Goal: Book appointment/travel/reservation

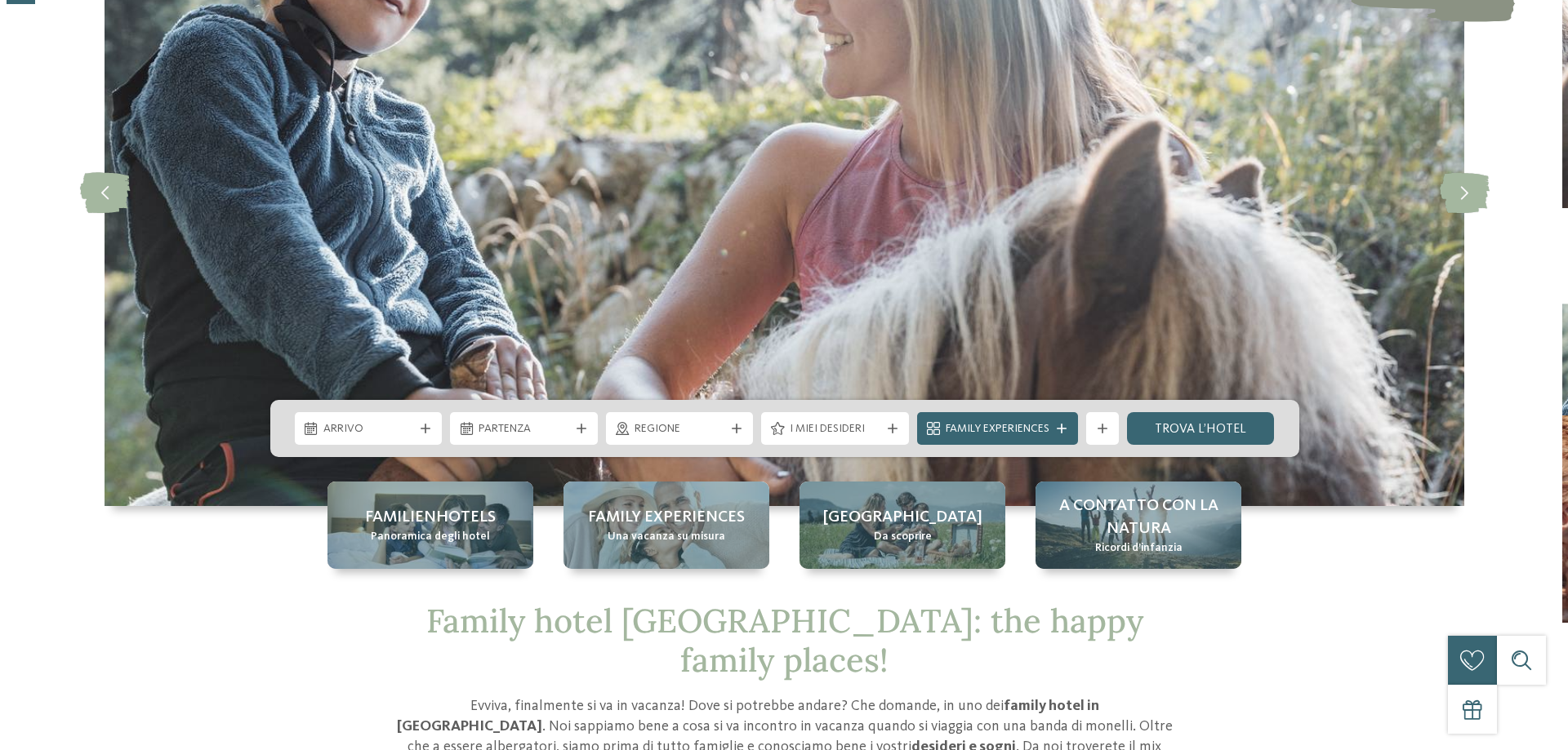
scroll to position [245, 0]
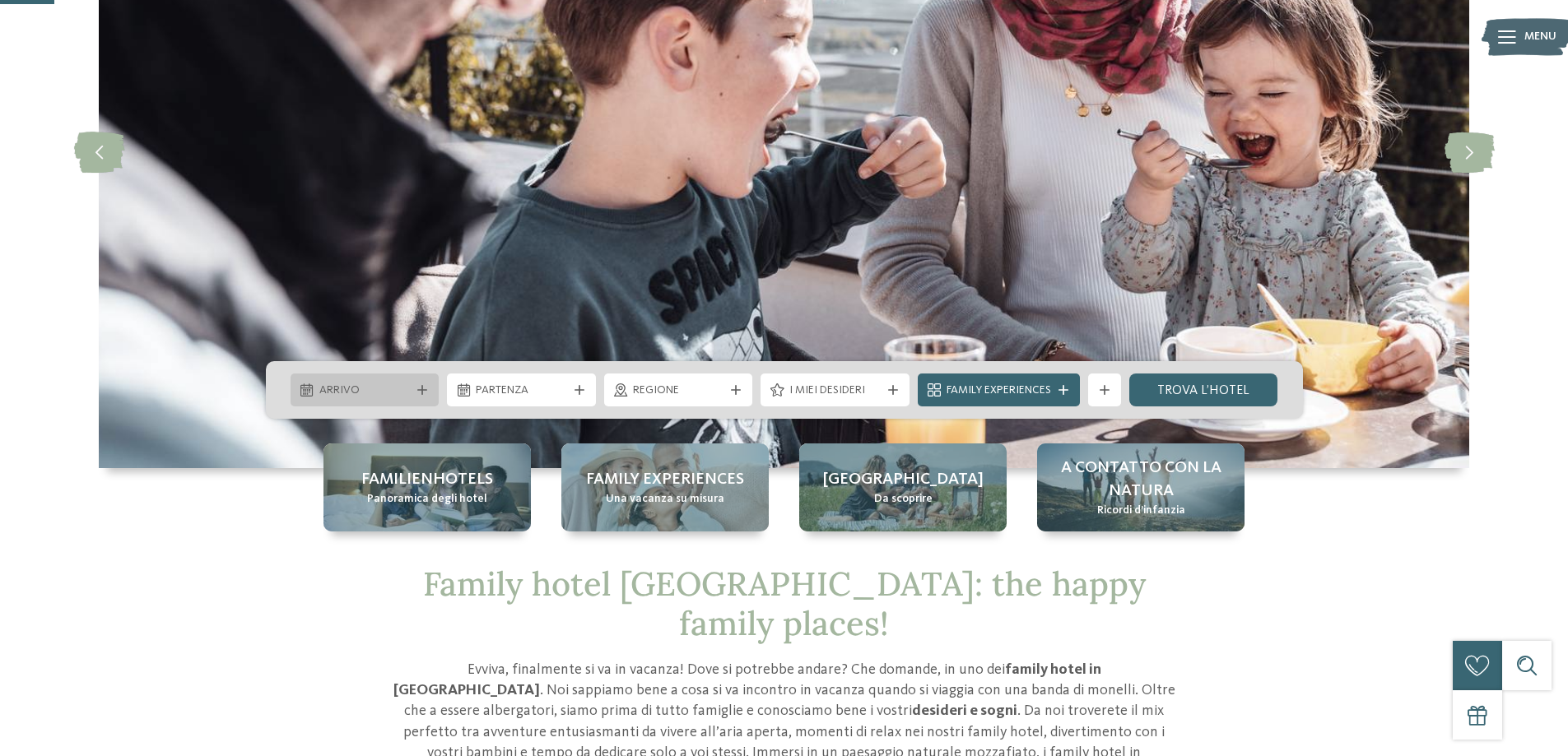
click at [345, 376] on div "Arrivo" at bounding box center [364, 390] width 149 height 33
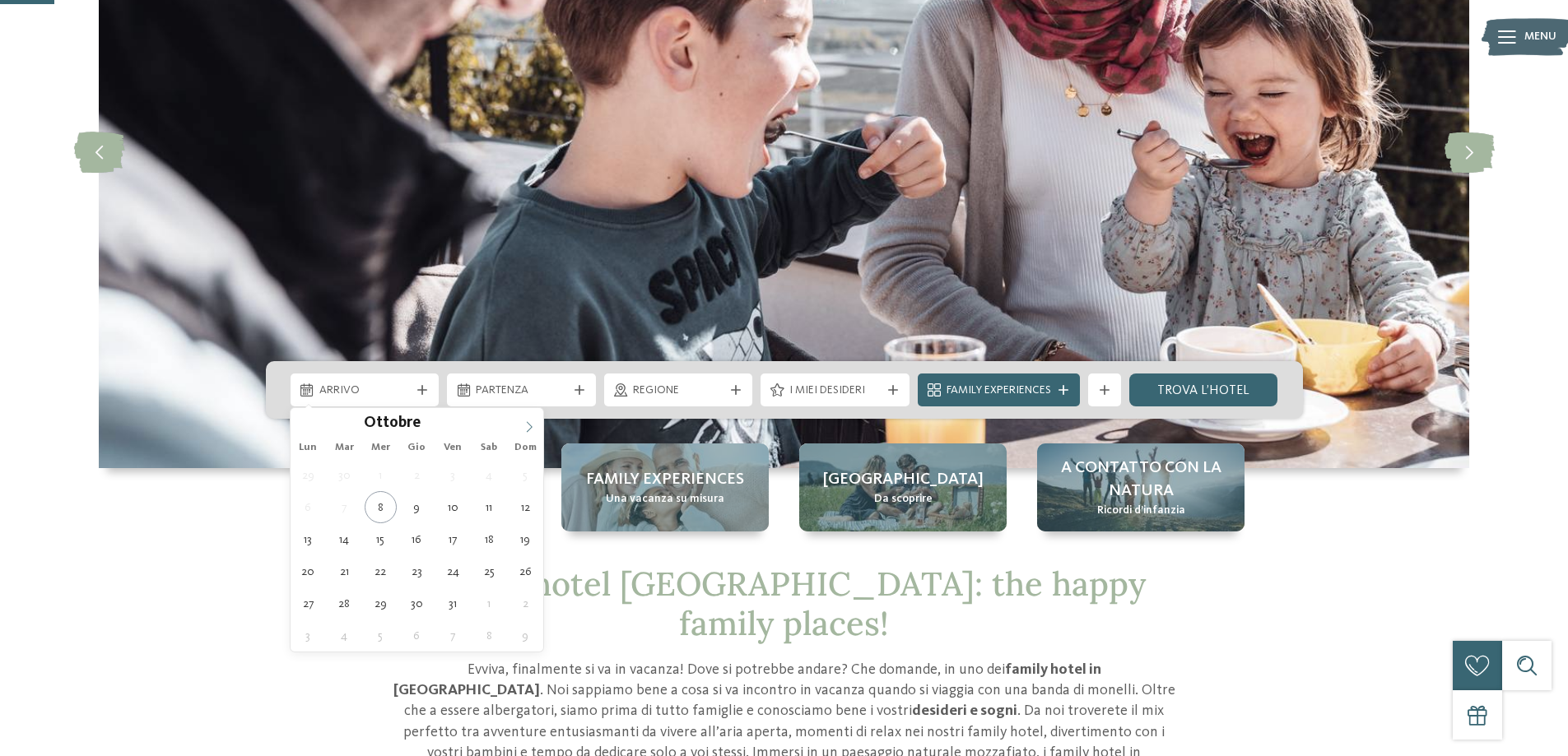
click at [531, 429] on icon at bounding box center [529, 427] width 12 height 12
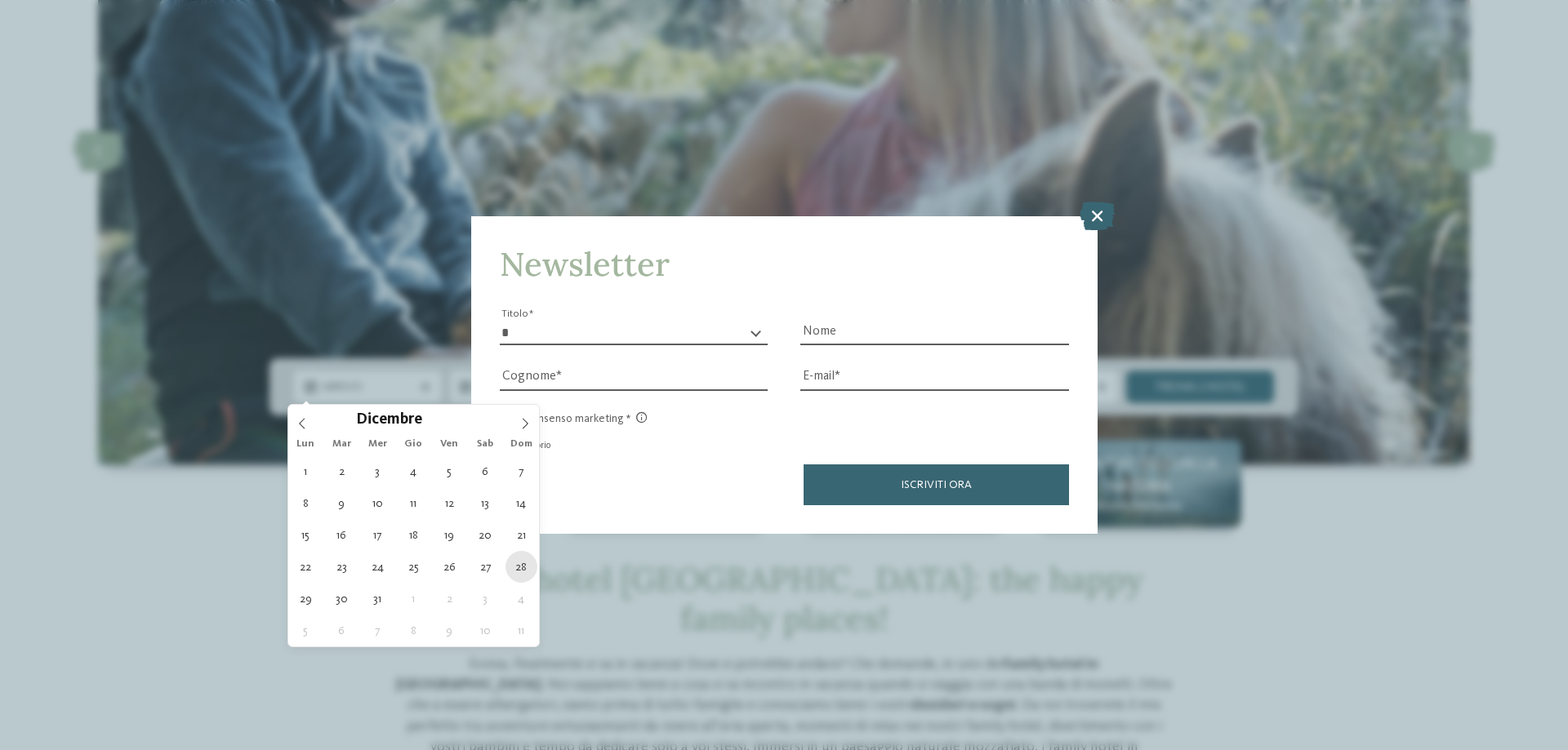
type div "[DATE]"
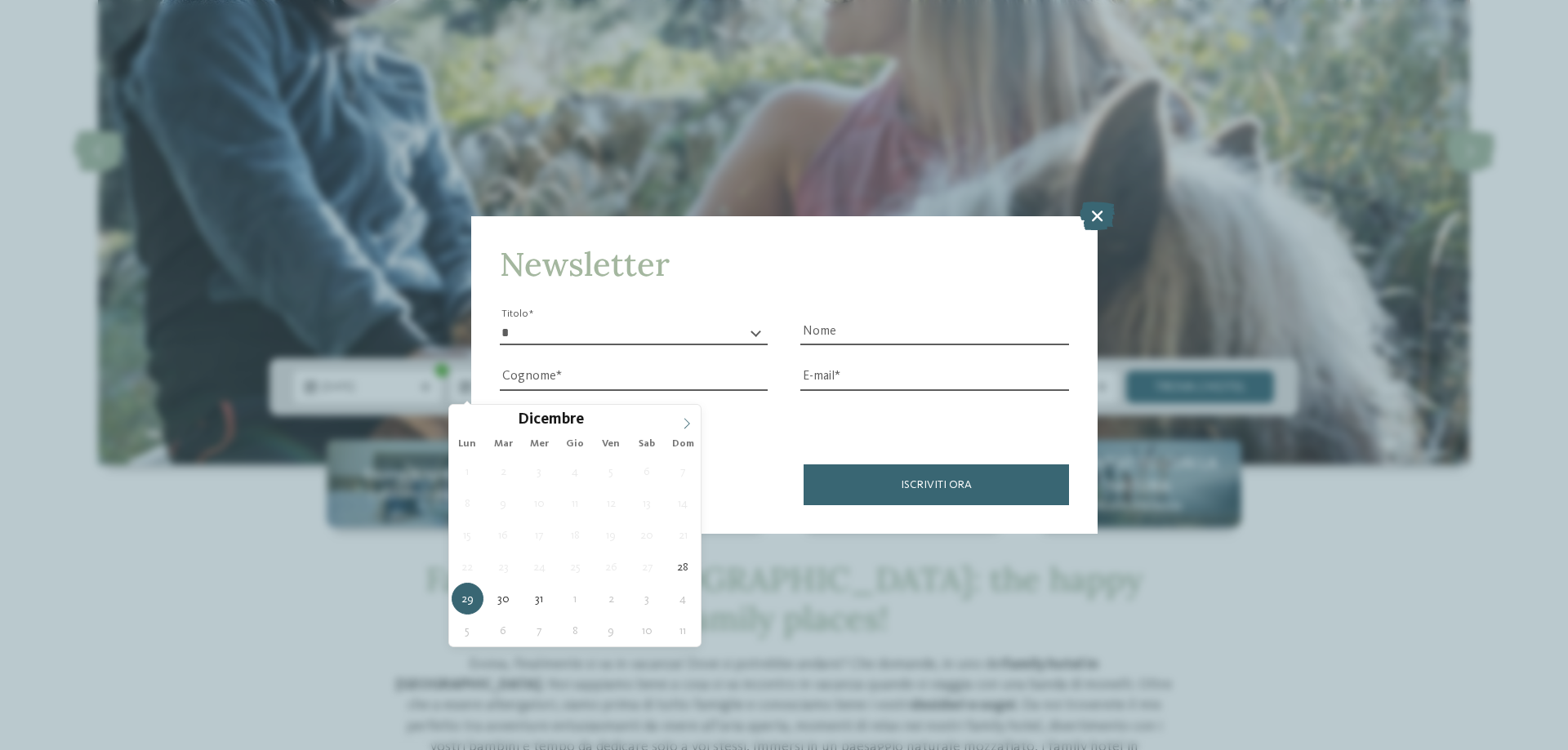
type input "****"
click at [684, 424] on icon at bounding box center [686, 424] width 11 height 11
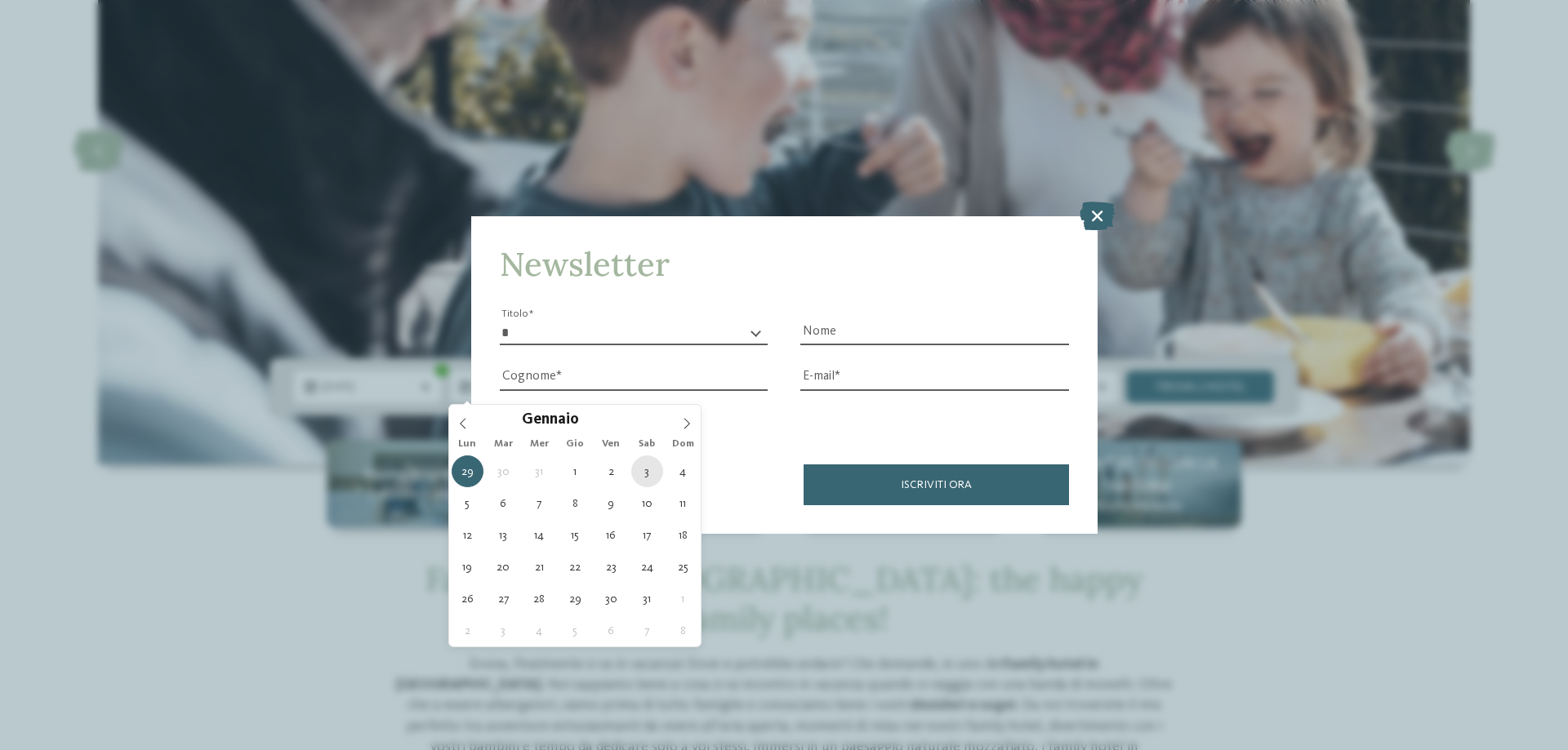
type div "[DATE]"
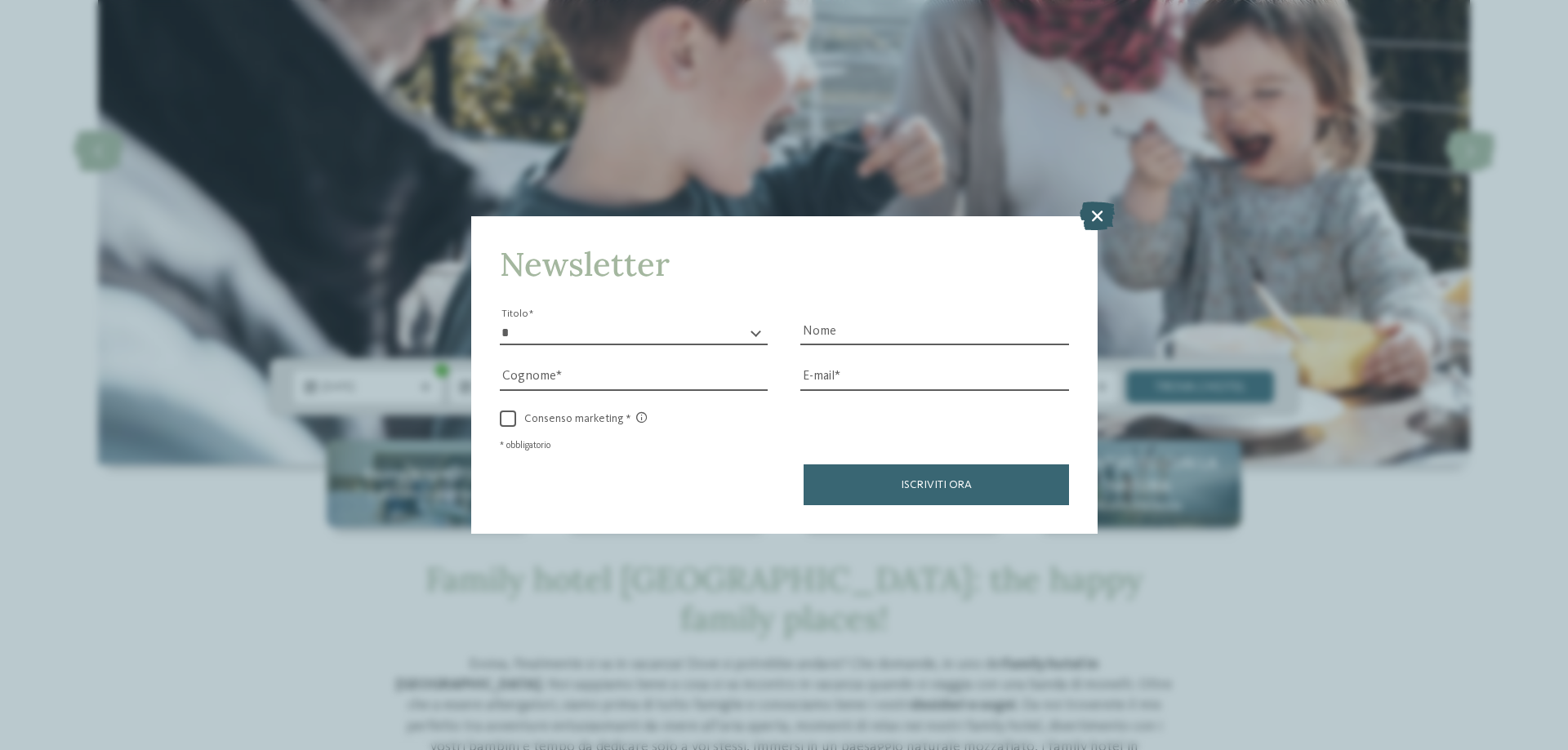
click at [1093, 219] on icon at bounding box center [1096, 216] width 35 height 29
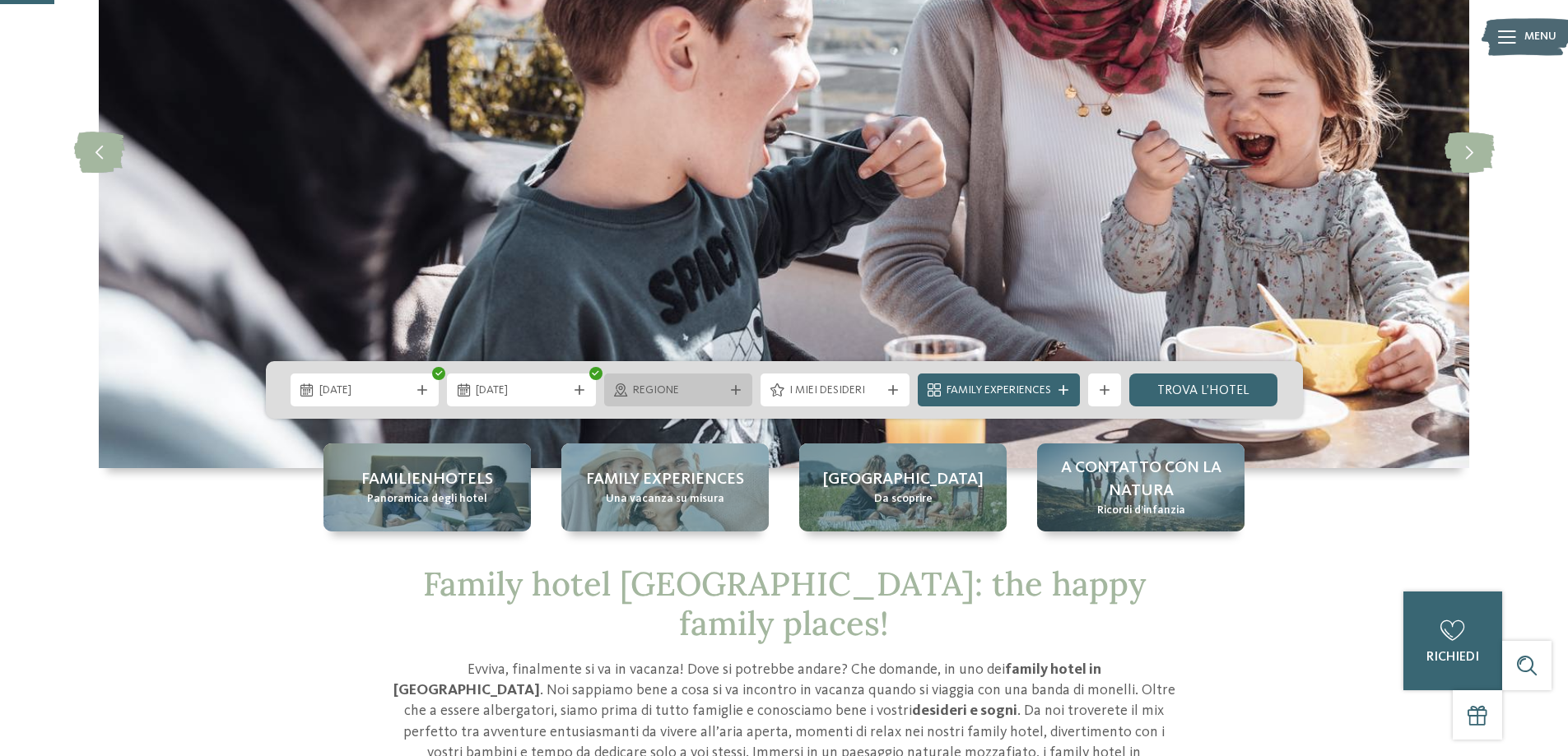
click at [698, 383] on span "Regione" at bounding box center [678, 390] width 91 height 16
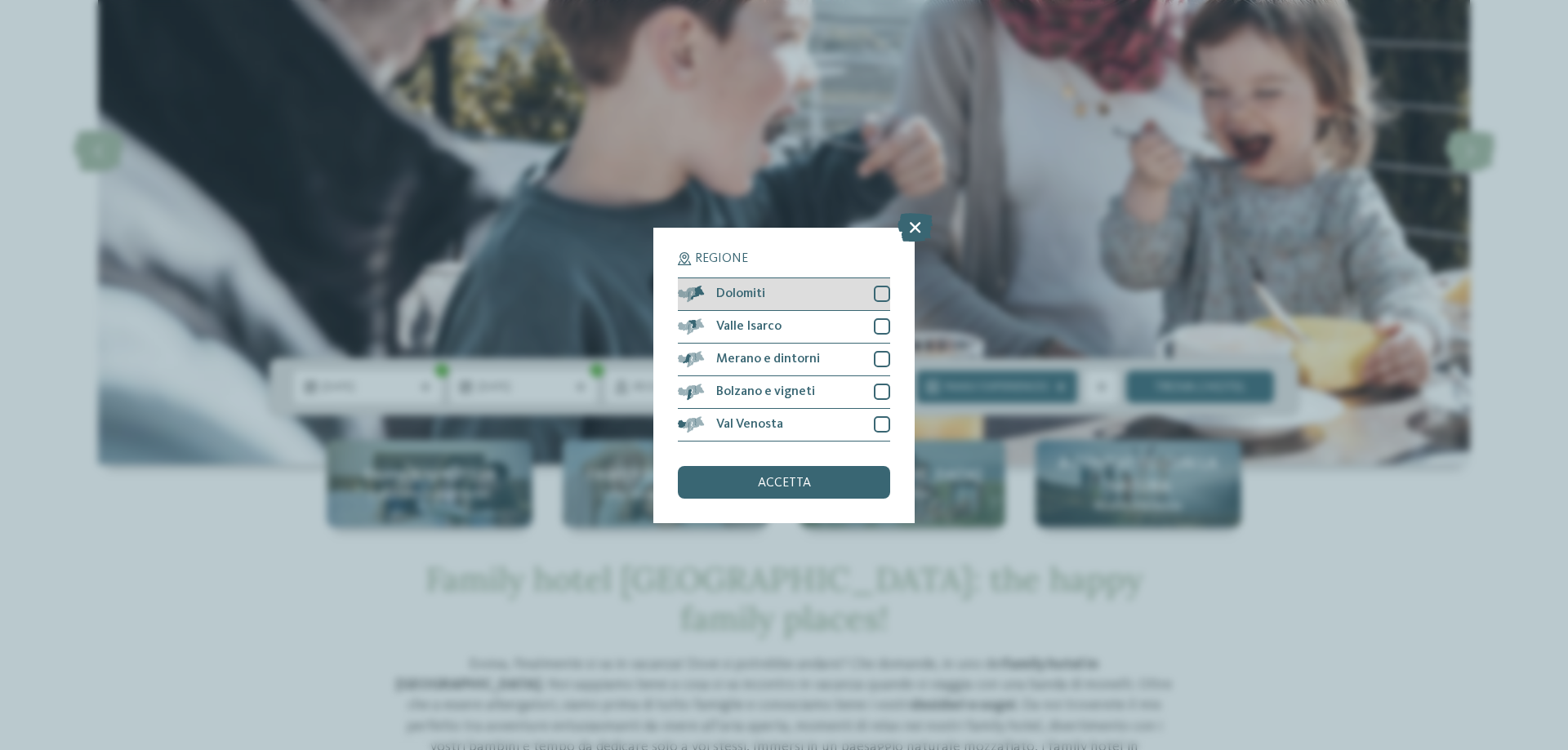
click at [886, 293] on div at bounding box center [882, 294] width 16 height 16
click at [881, 324] on div at bounding box center [882, 326] width 16 height 16
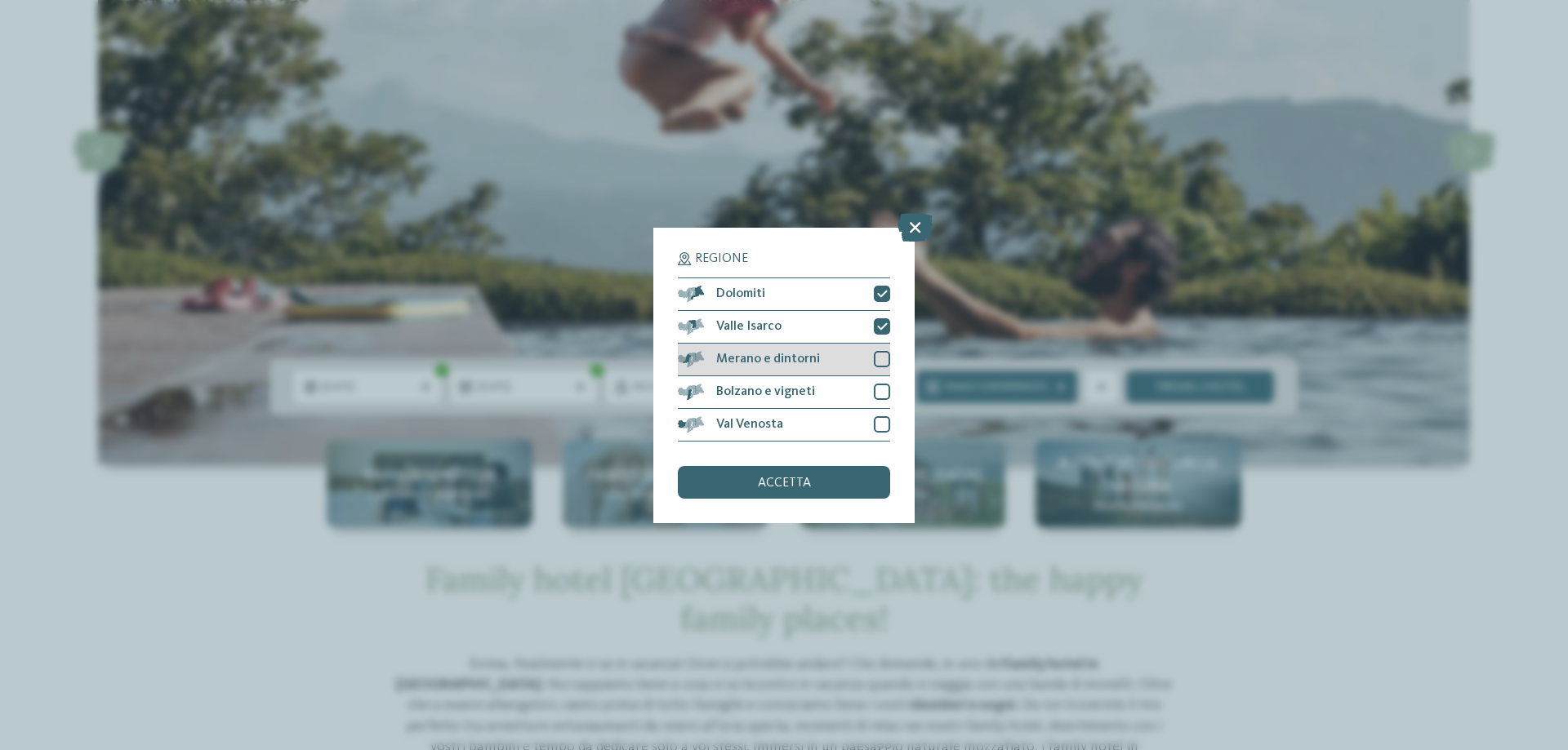
click at [884, 355] on div at bounding box center [882, 358] width 16 height 16
click at [880, 384] on div at bounding box center [882, 392] width 16 height 16
click at [881, 414] on div "Val Venosta" at bounding box center [784, 425] width 213 height 32
click at [819, 488] on div "accetta" at bounding box center [784, 482] width 213 height 32
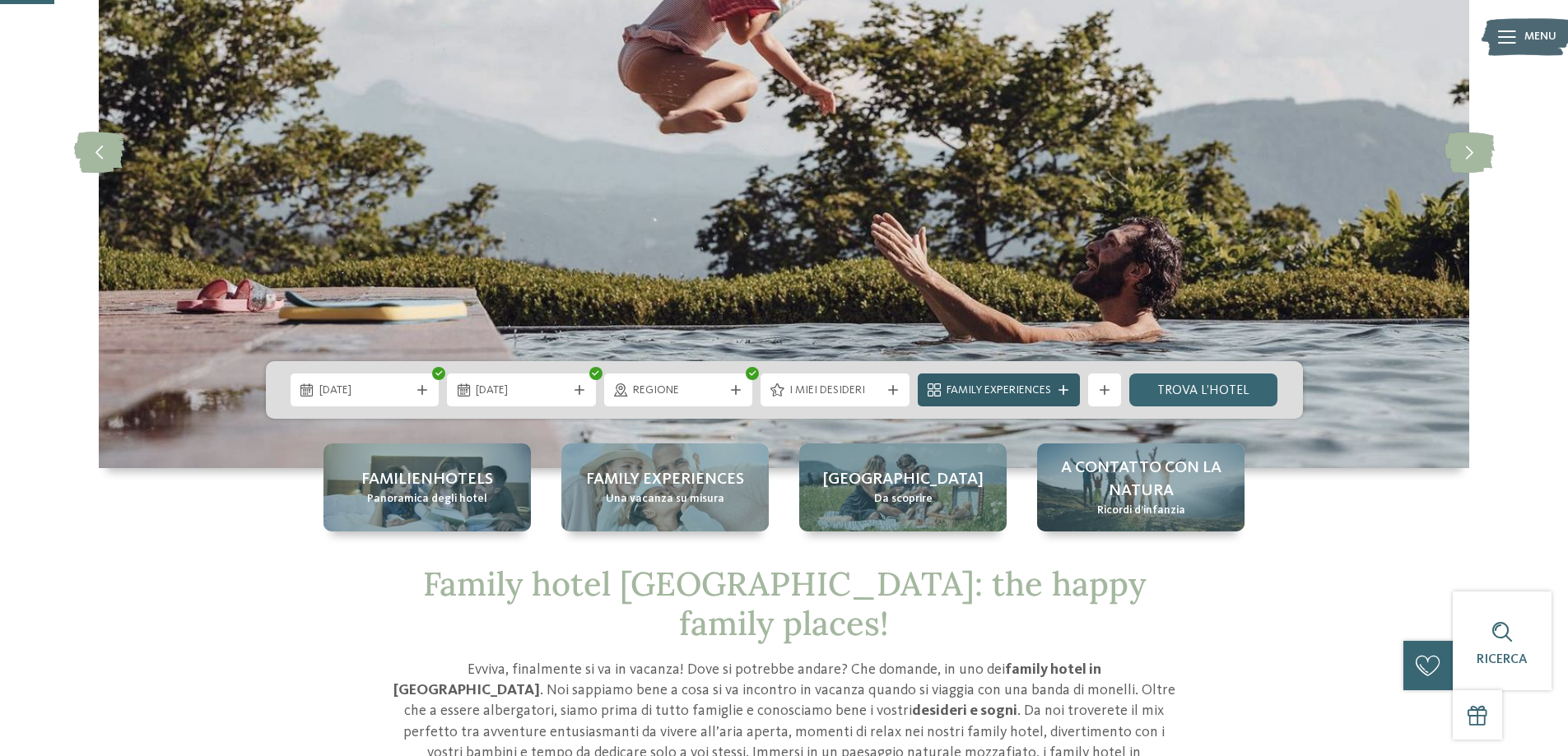
click at [1052, 390] on div "Family Experiences" at bounding box center [998, 390] width 112 height 18
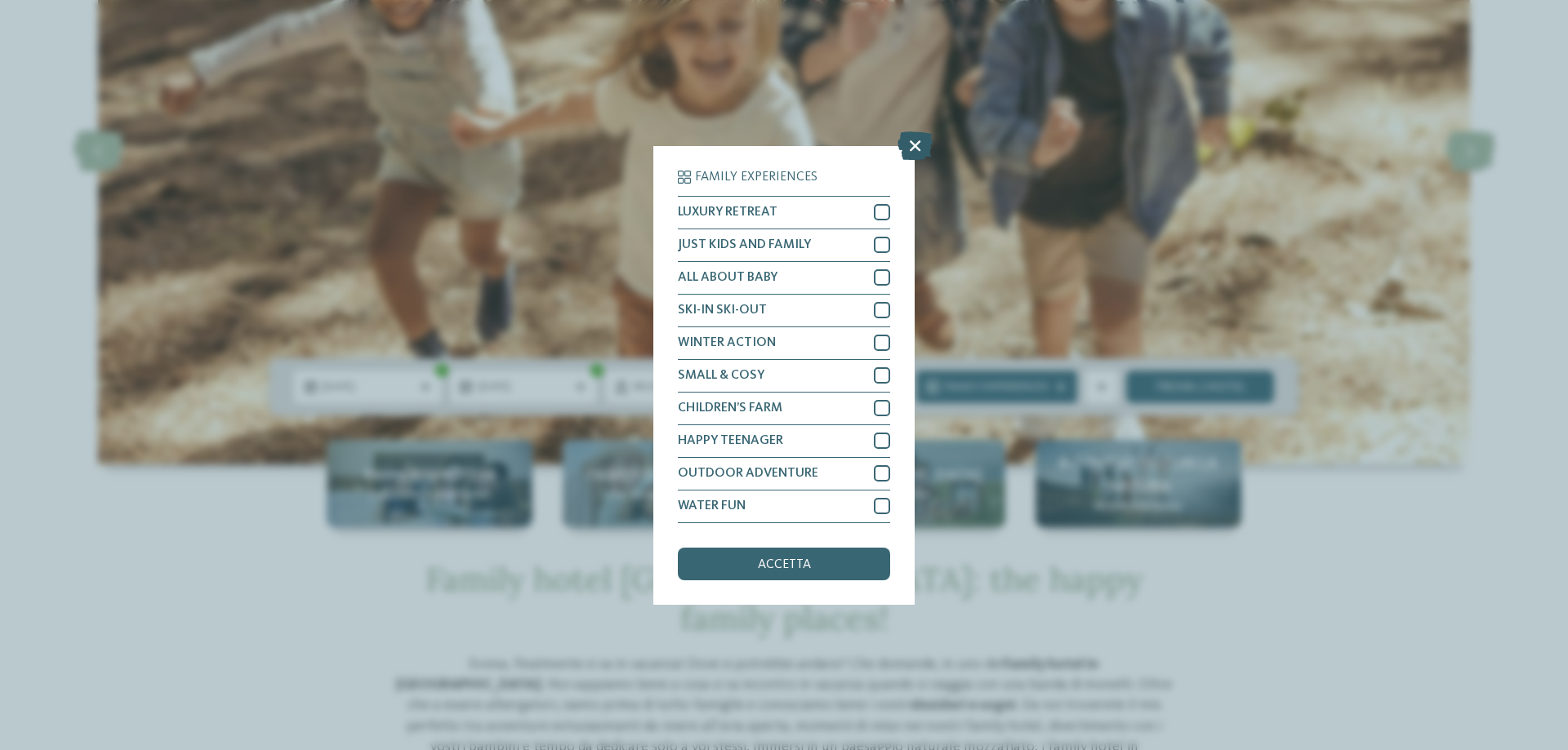
click at [912, 145] on icon at bounding box center [914, 145] width 35 height 29
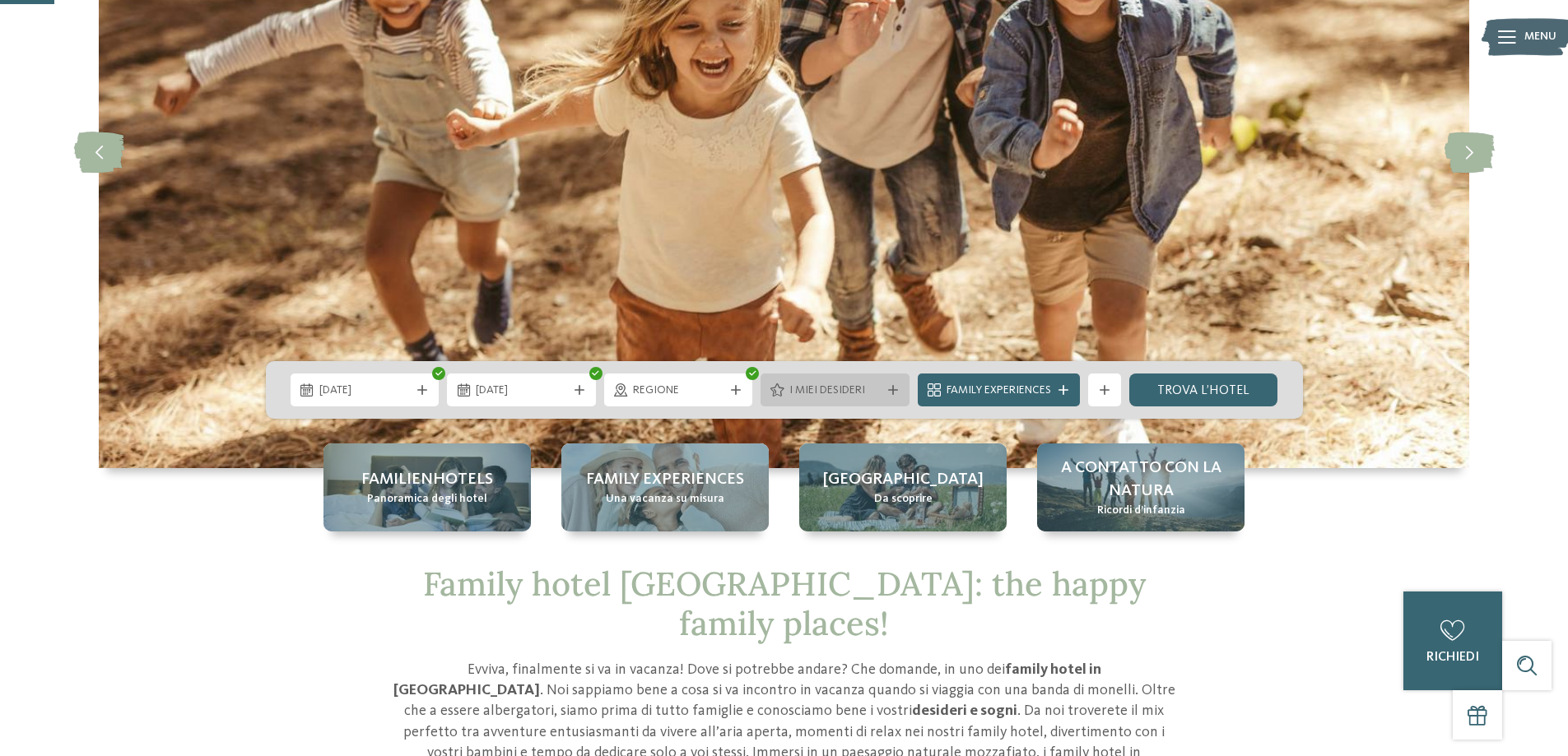
click at [807, 398] on span "I miei desideri" at bounding box center [834, 390] width 91 height 16
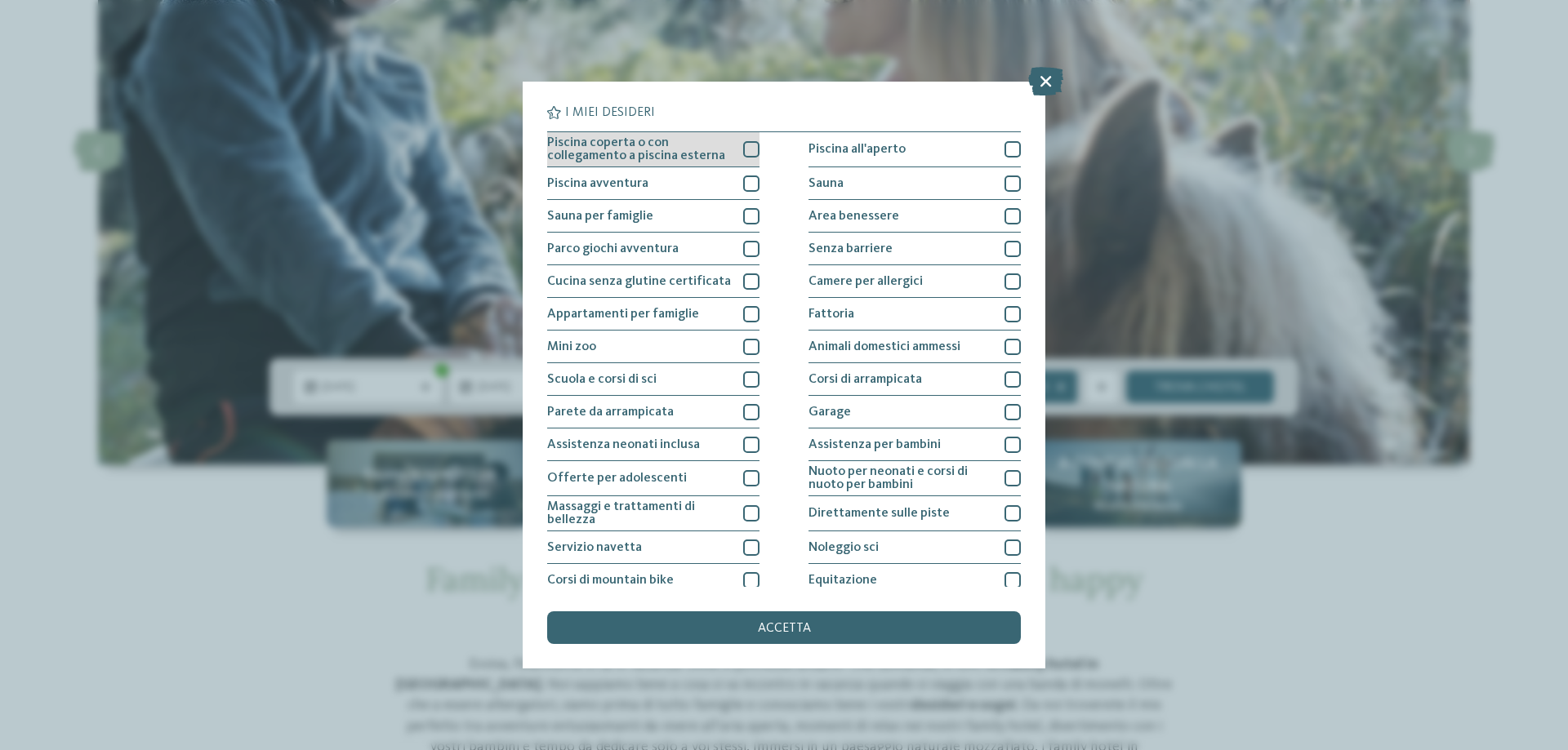
click at [743, 154] on div at bounding box center [750, 149] width 16 height 16
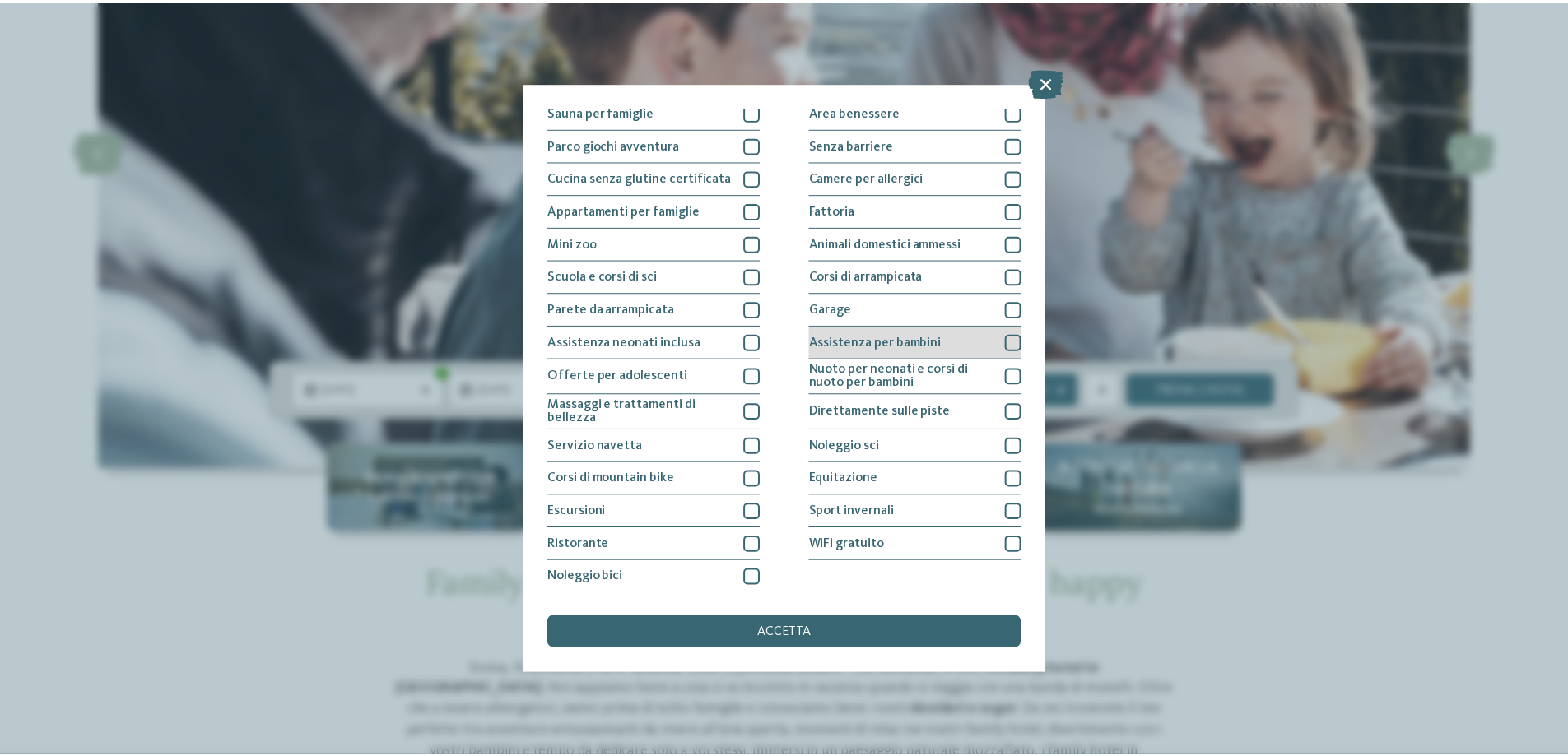
scroll to position [109, 0]
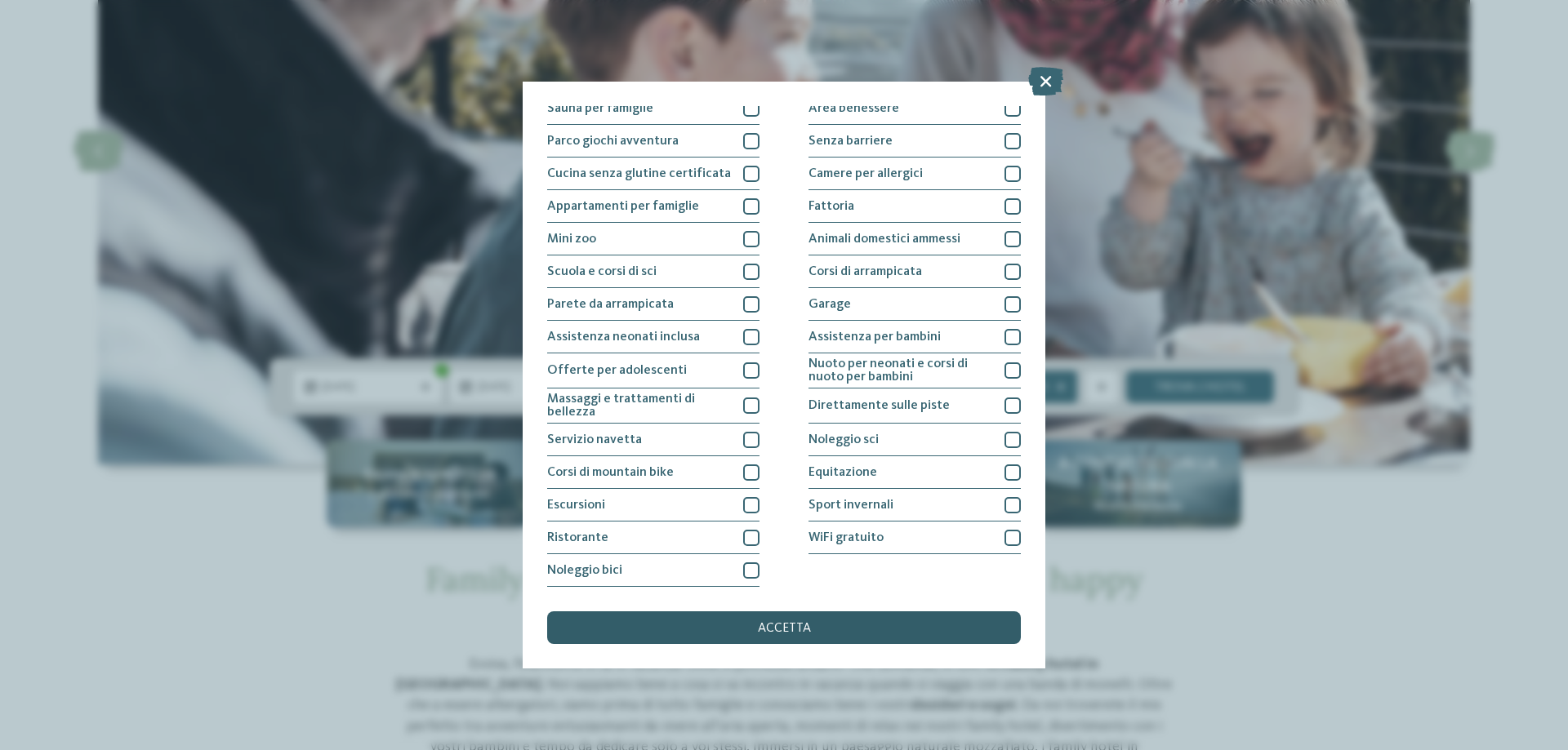
click at [784, 637] on div "accetta" at bounding box center [784, 628] width 474 height 32
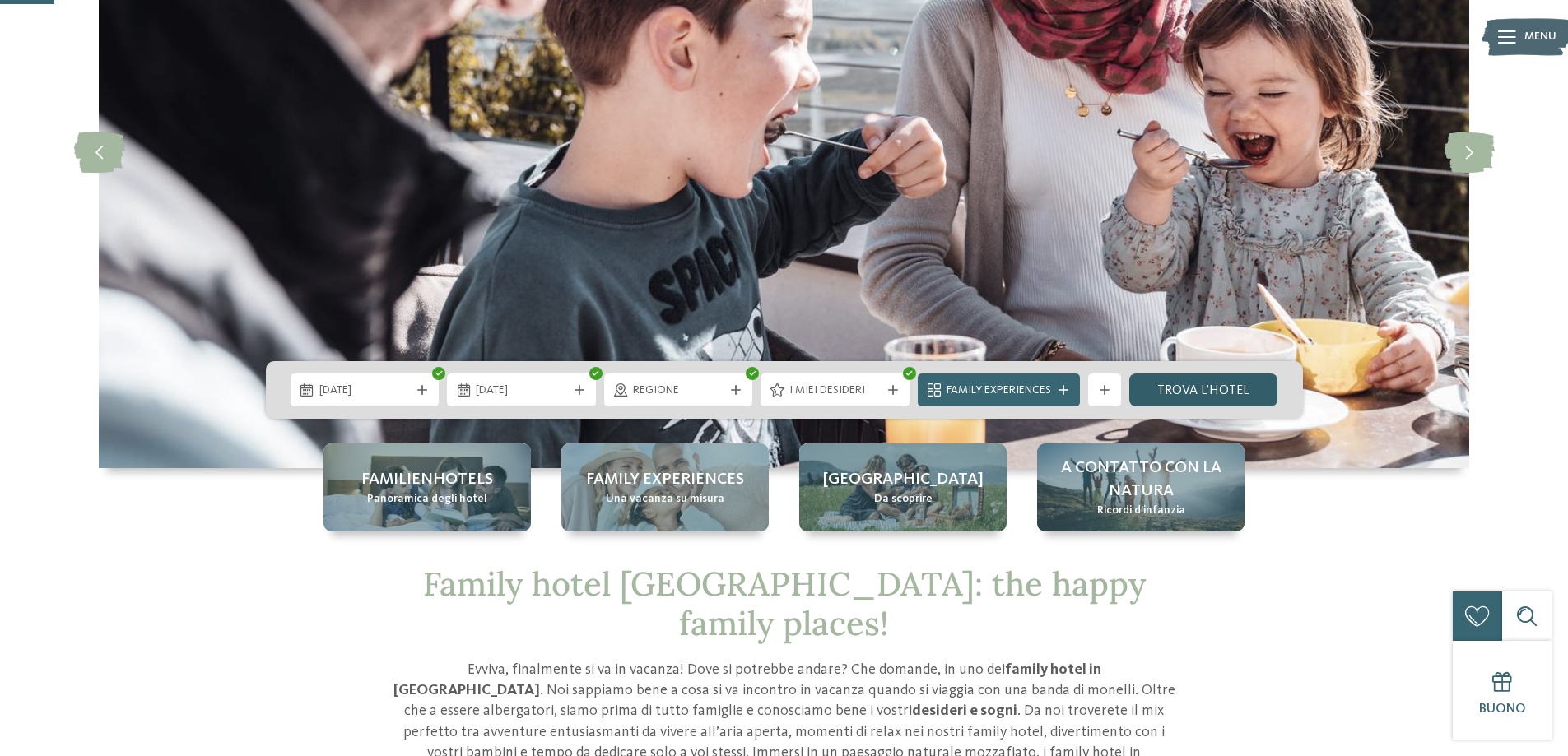
click at [1171, 396] on link "trova l’hotel" at bounding box center [1203, 390] width 149 height 33
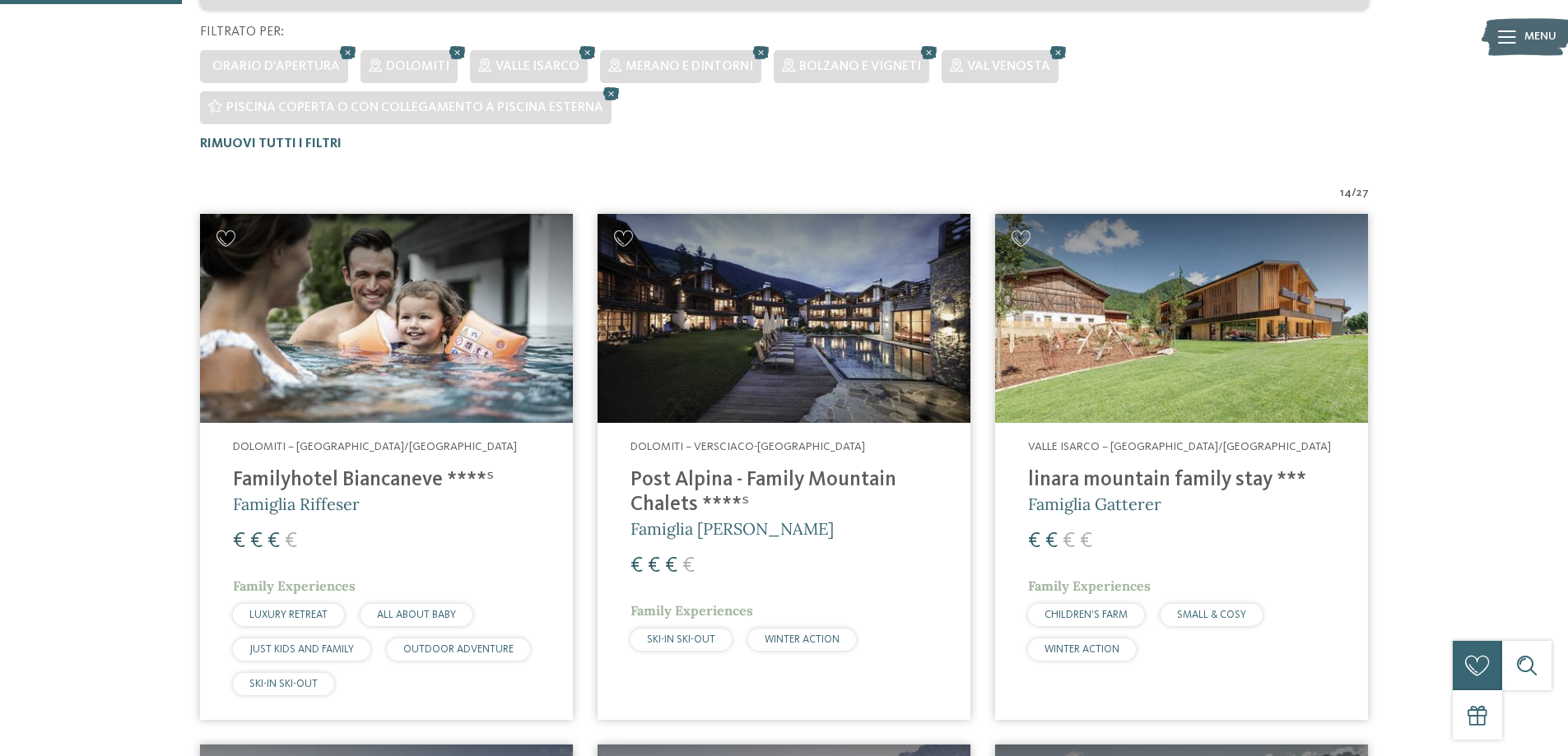
scroll to position [499, 0]
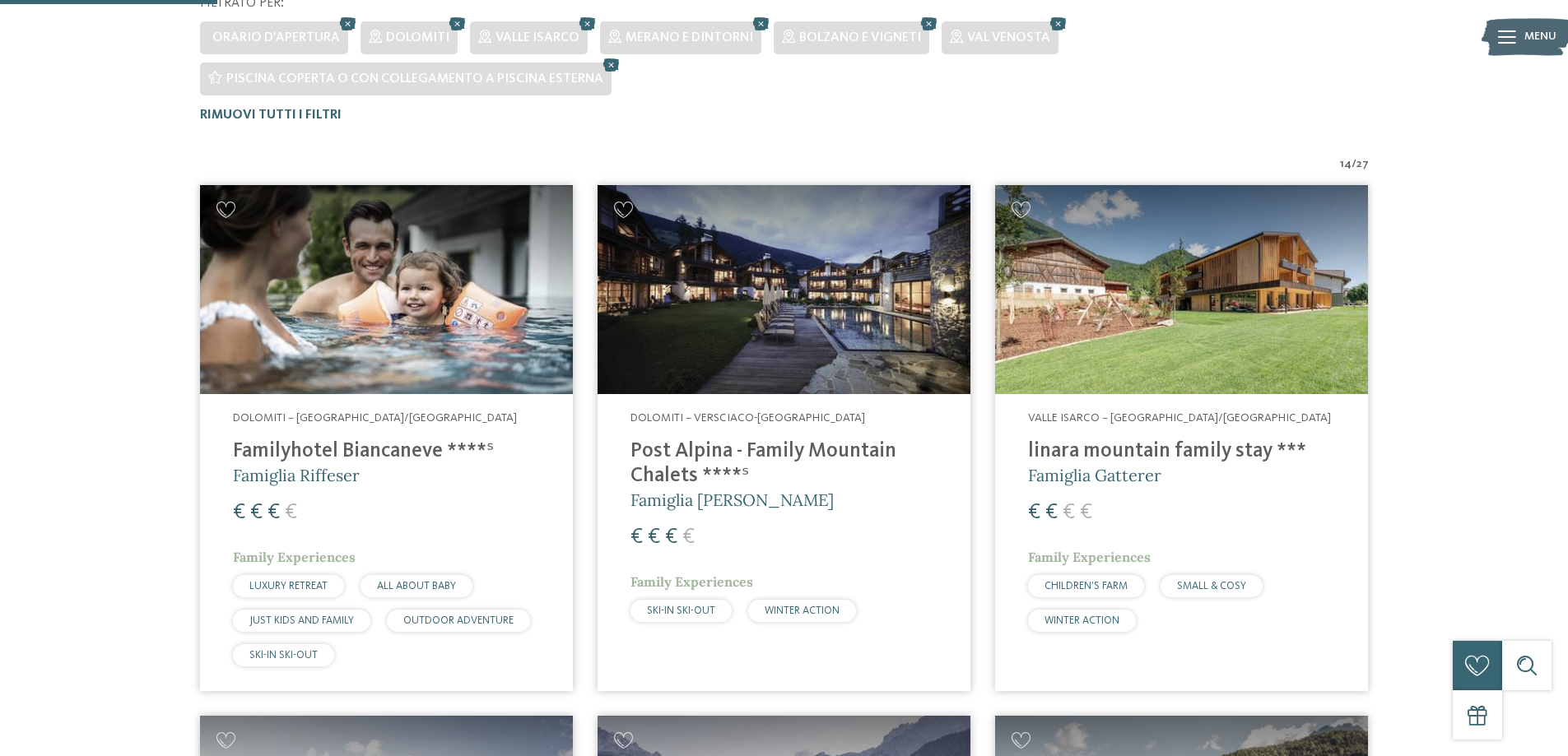
click at [376, 443] on h4 "Familyhotel Biancaneve ****ˢ" at bounding box center [386, 451] width 307 height 25
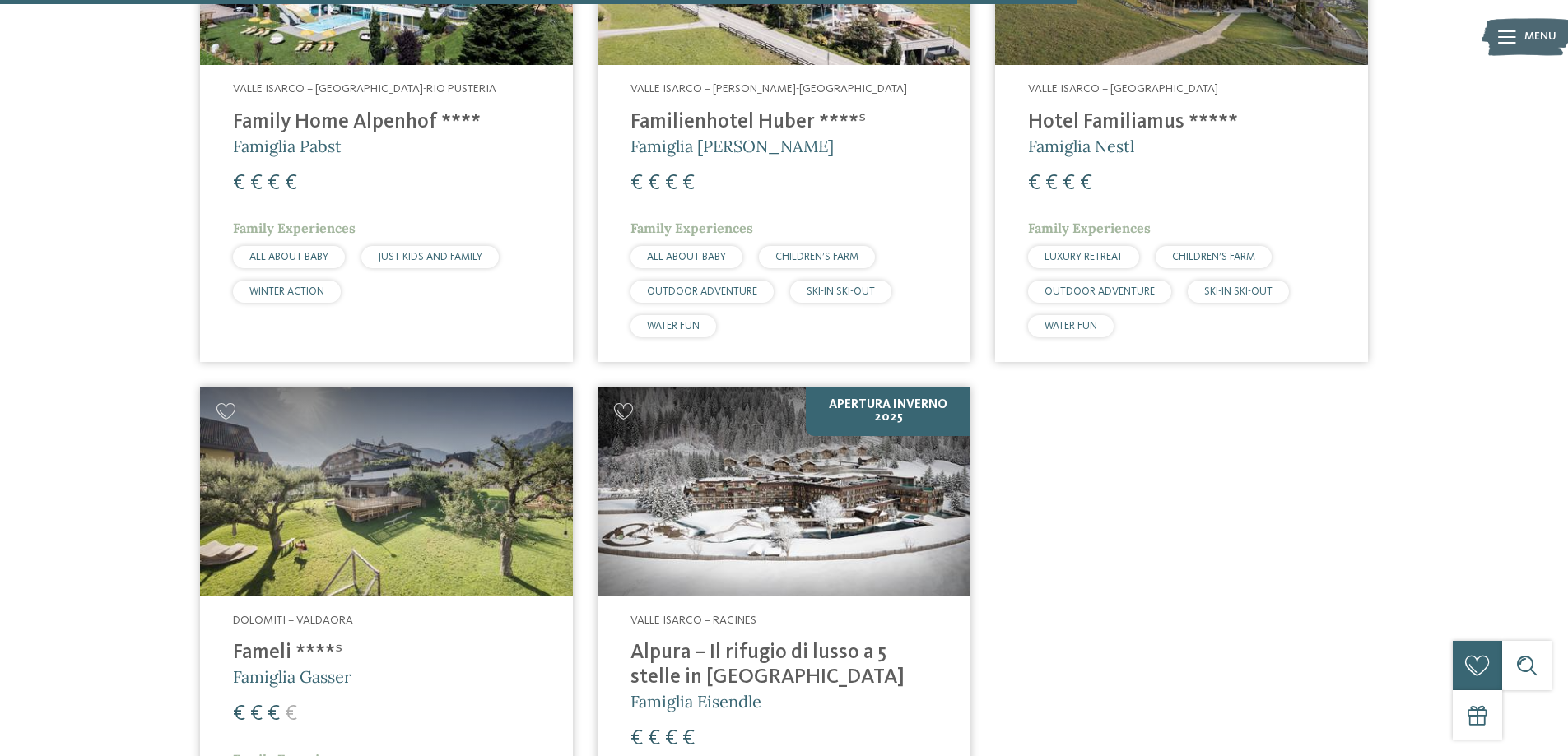
scroll to position [2880, 0]
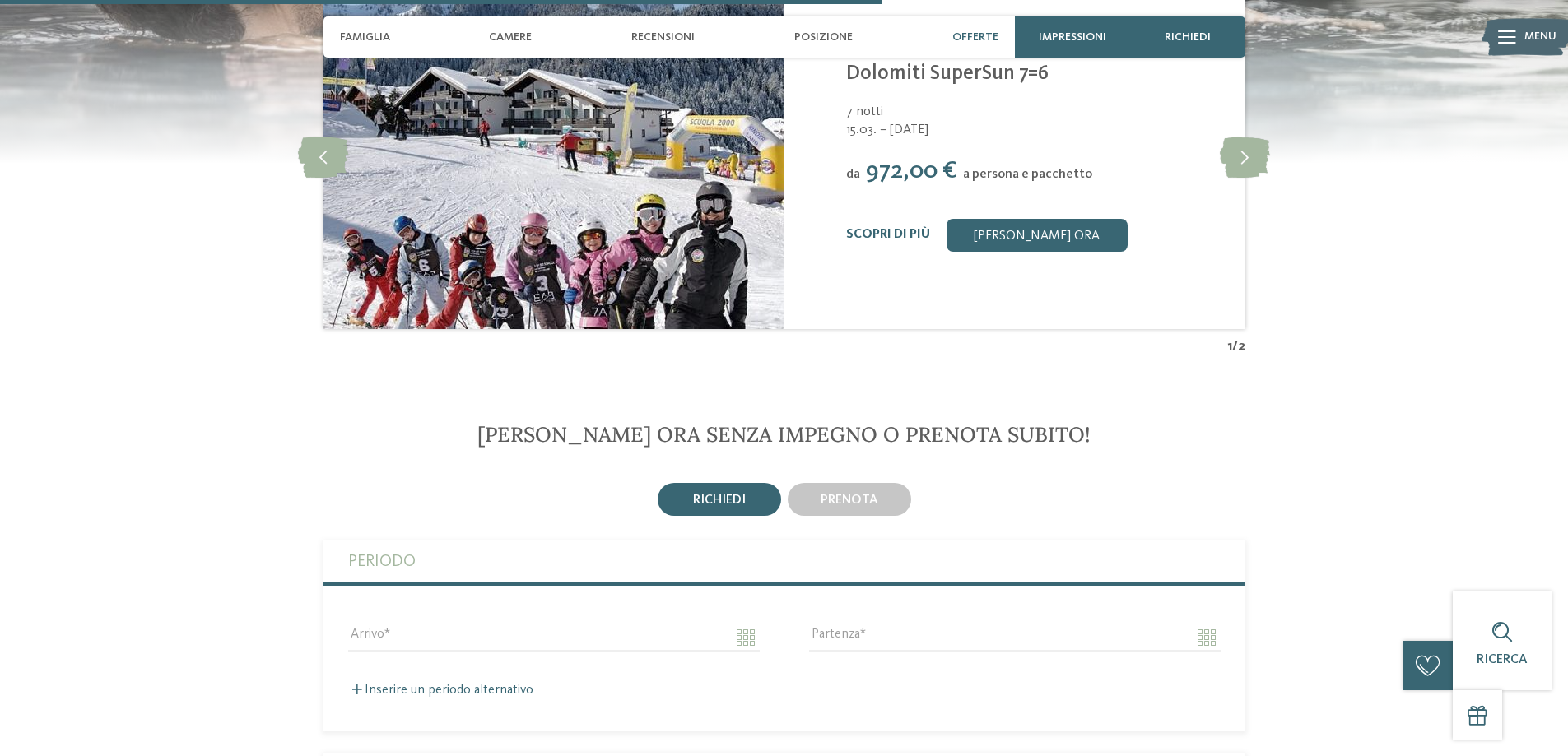
scroll to position [3044, 0]
